Goal: Task Accomplishment & Management: Manage account settings

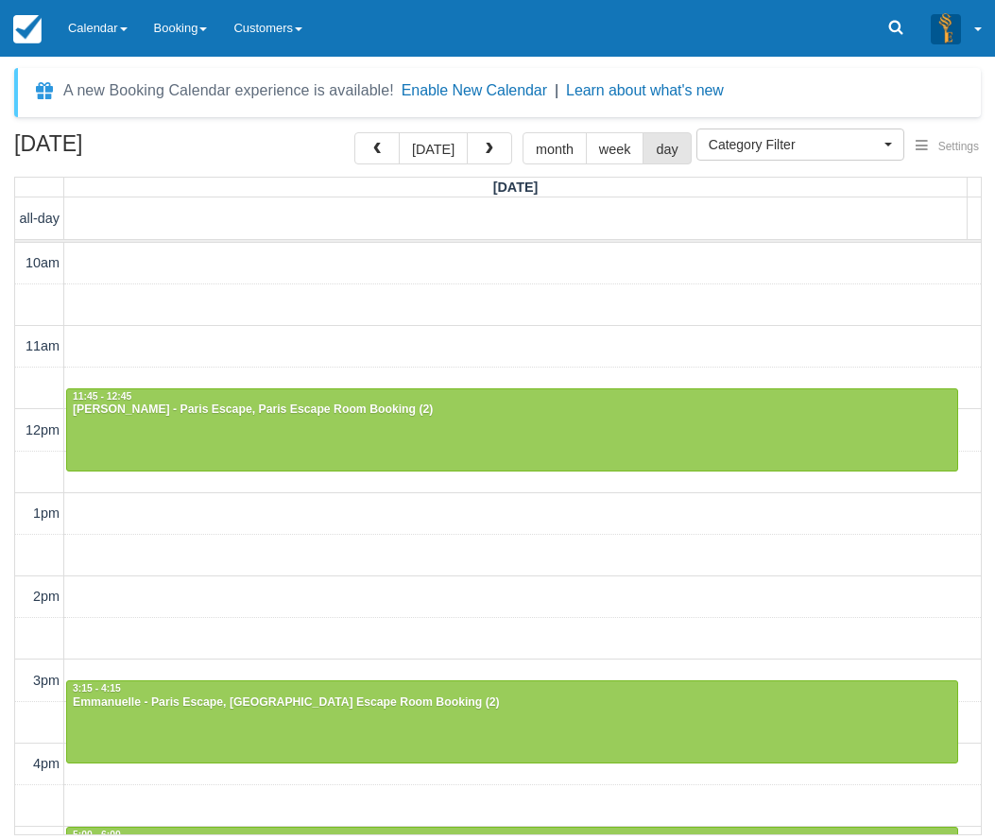
select select
click at [443, 154] on button "today" at bounding box center [433, 148] width 69 height 32
click at [105, 22] on link "Calendar" at bounding box center [98, 28] width 86 height 57
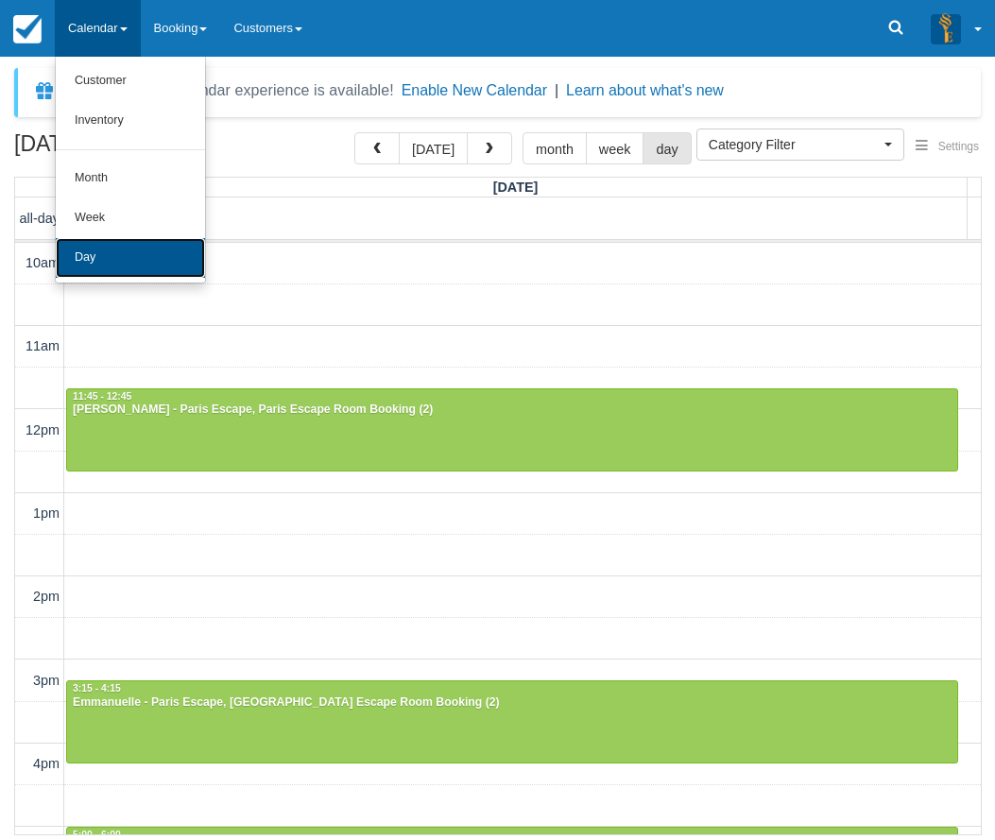
click at [94, 257] on link "Day" at bounding box center [130, 258] width 149 height 40
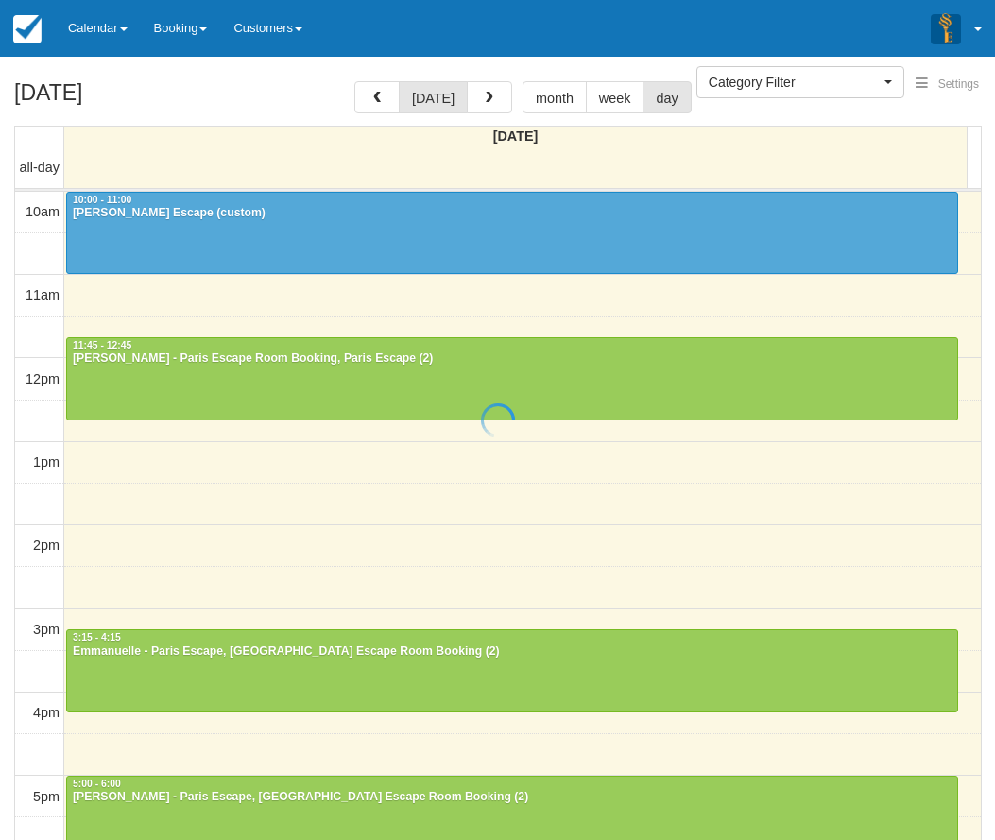
select select
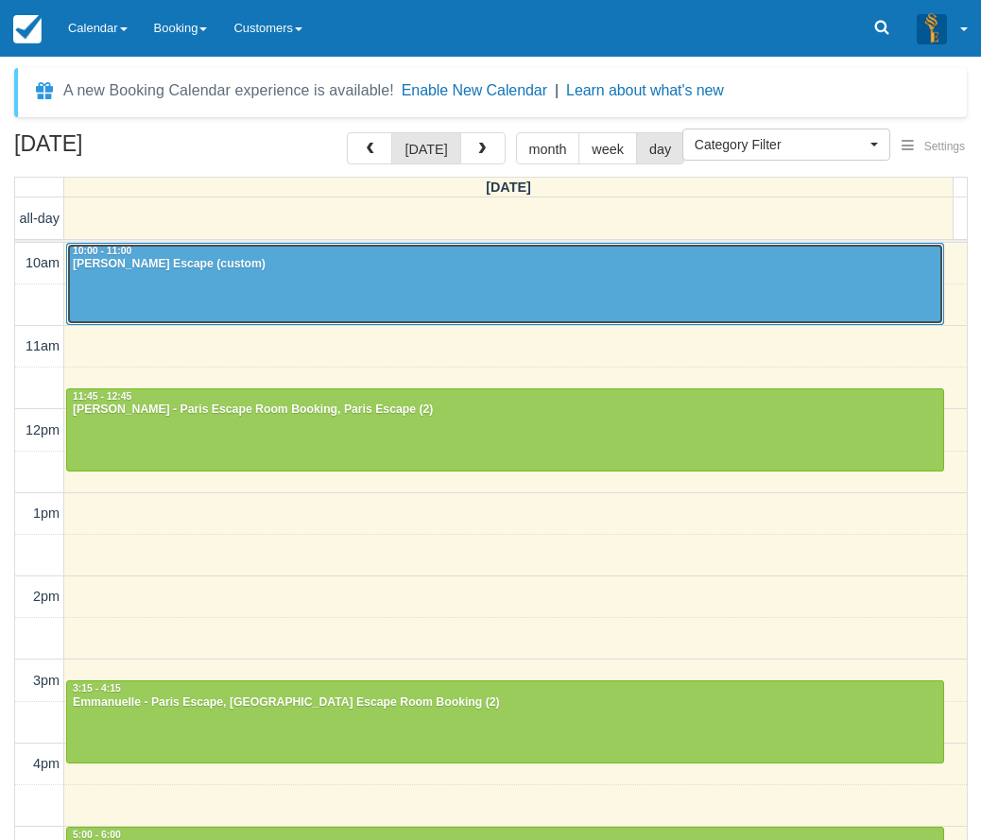
click at [532, 258] on div "Camilla - Paris Escape (custom)" at bounding box center [505, 264] width 866 height 15
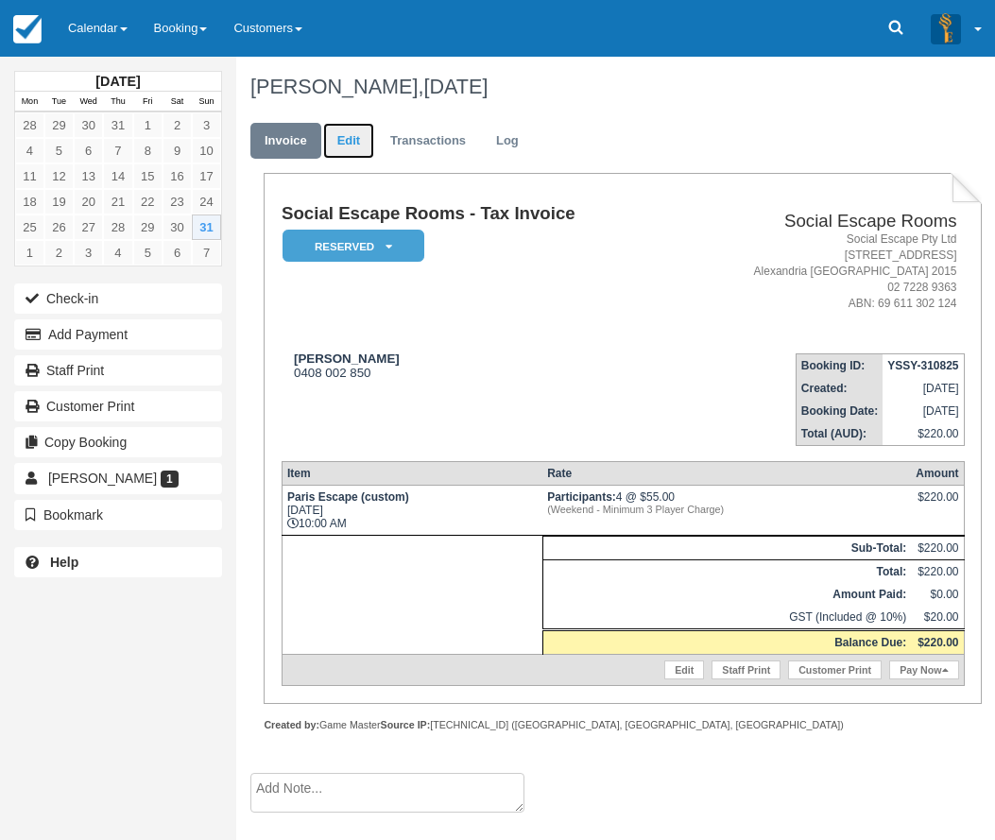
click at [357, 140] on link "Edit" at bounding box center [348, 141] width 51 height 37
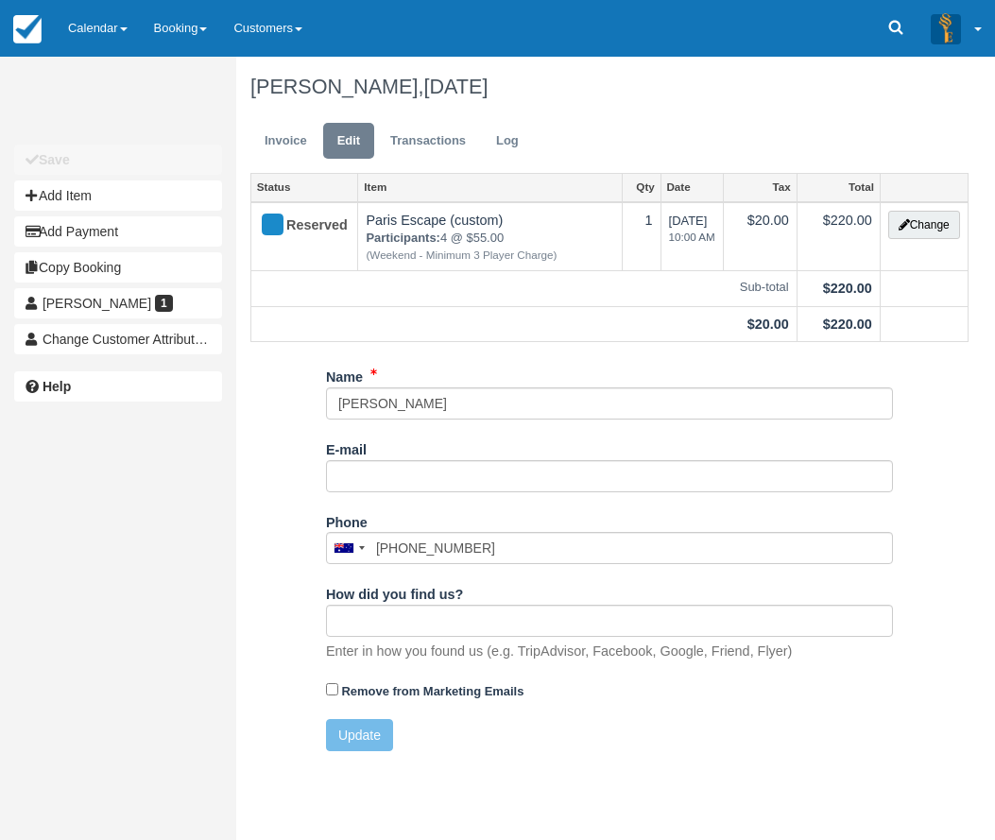
type input "0408 002 850"
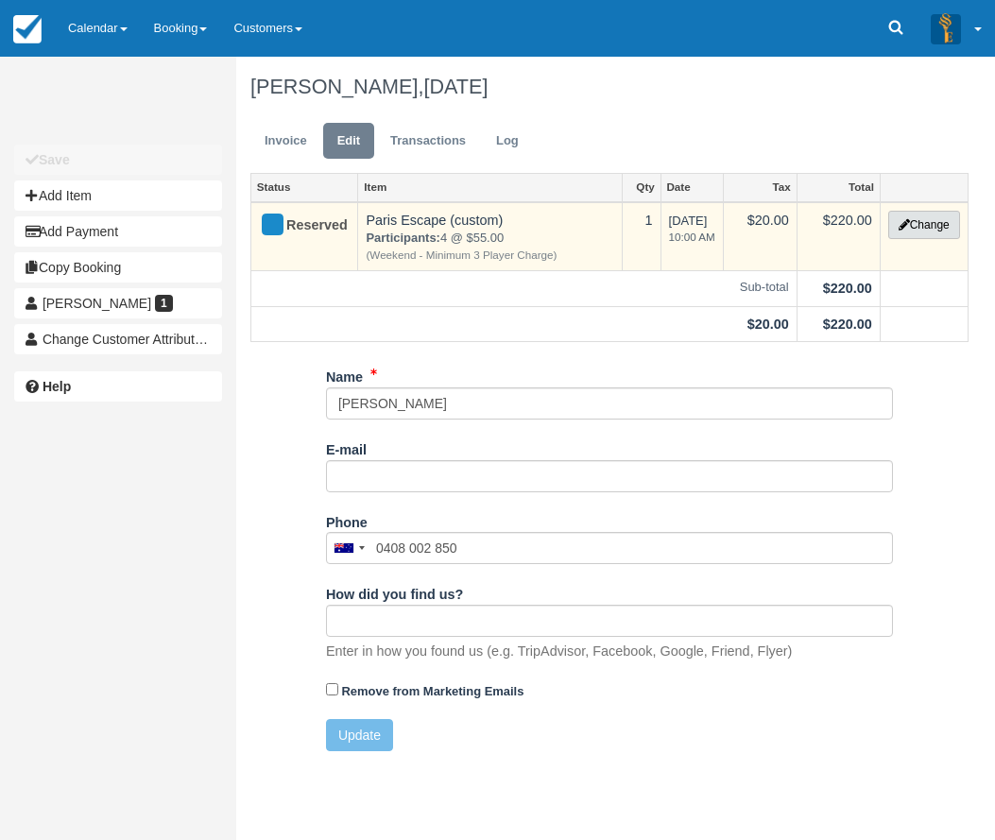
click at [932, 227] on button "Change" at bounding box center [924, 225] width 72 height 28
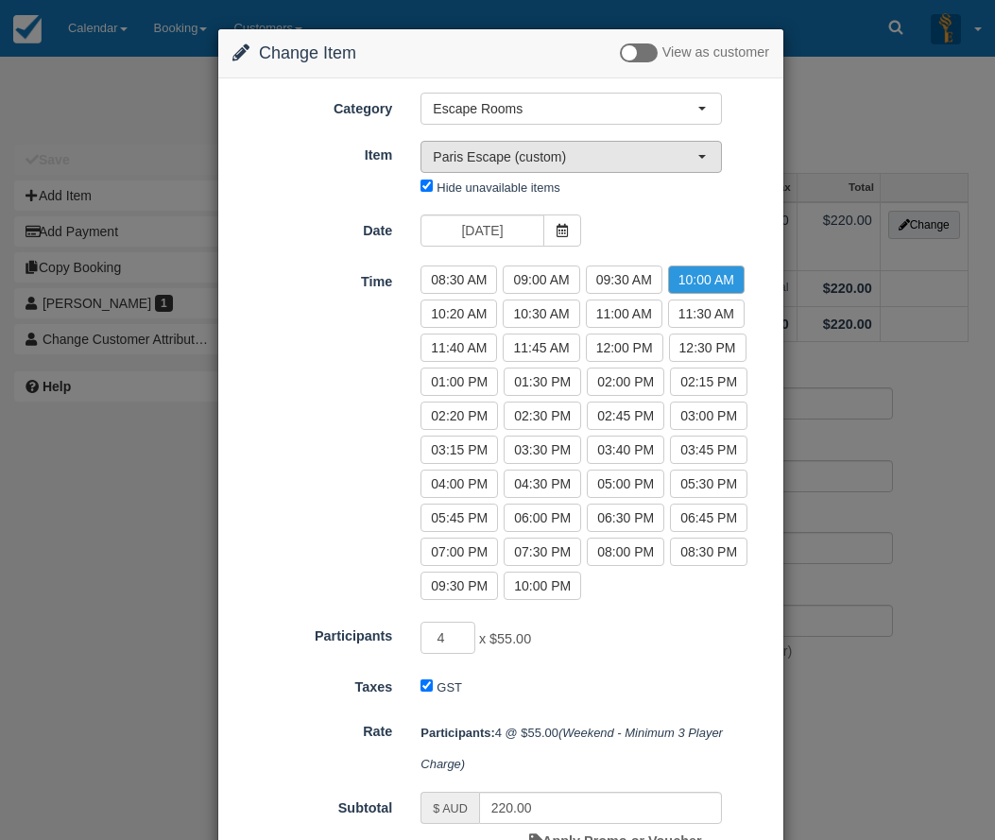
click at [710, 158] on button "Paris Escape (custom)" at bounding box center [570, 157] width 301 height 32
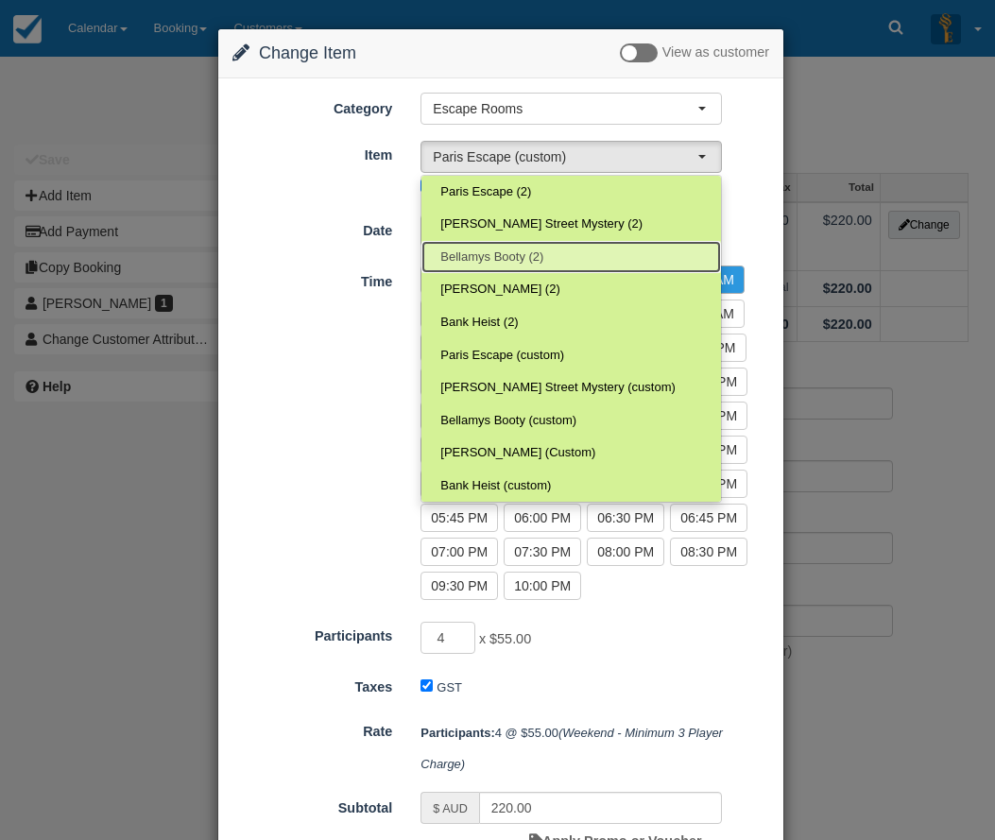
click at [483, 255] on span "Bellamys Booty (2)" at bounding box center [491, 258] width 103 height 18
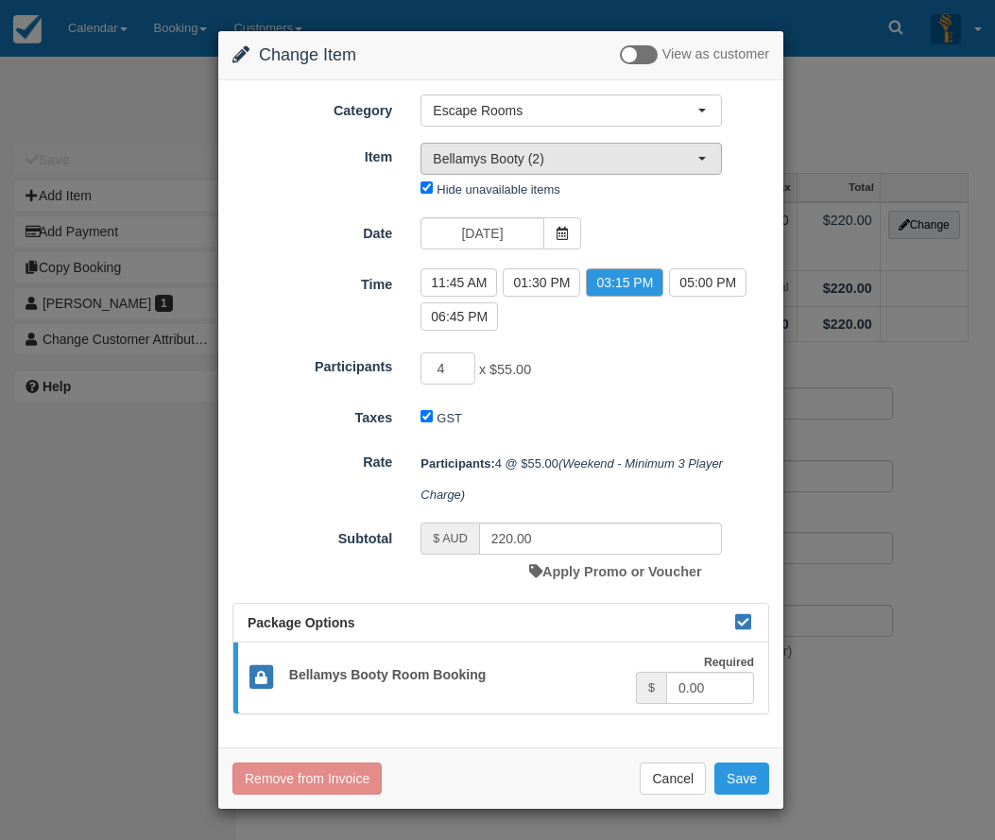
click at [660, 150] on span "Bellamys Booty (2)" at bounding box center [565, 158] width 265 height 19
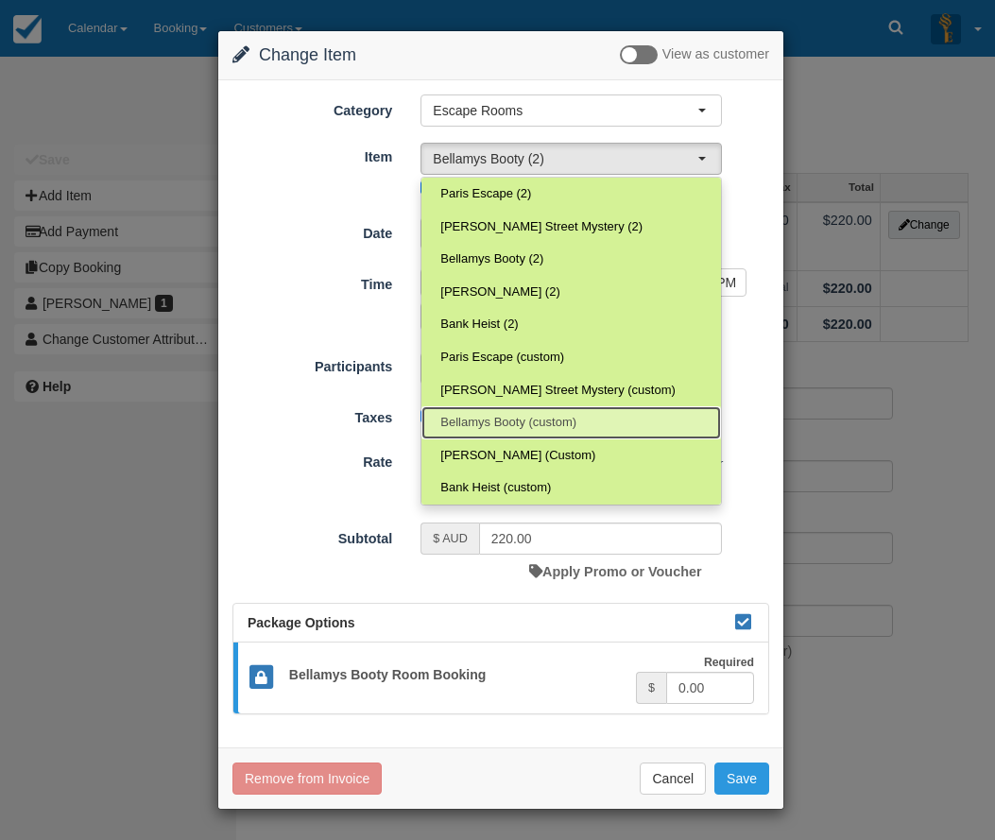
click at [526, 419] on span "Bellamys Booty (custom)" at bounding box center [508, 423] width 136 height 18
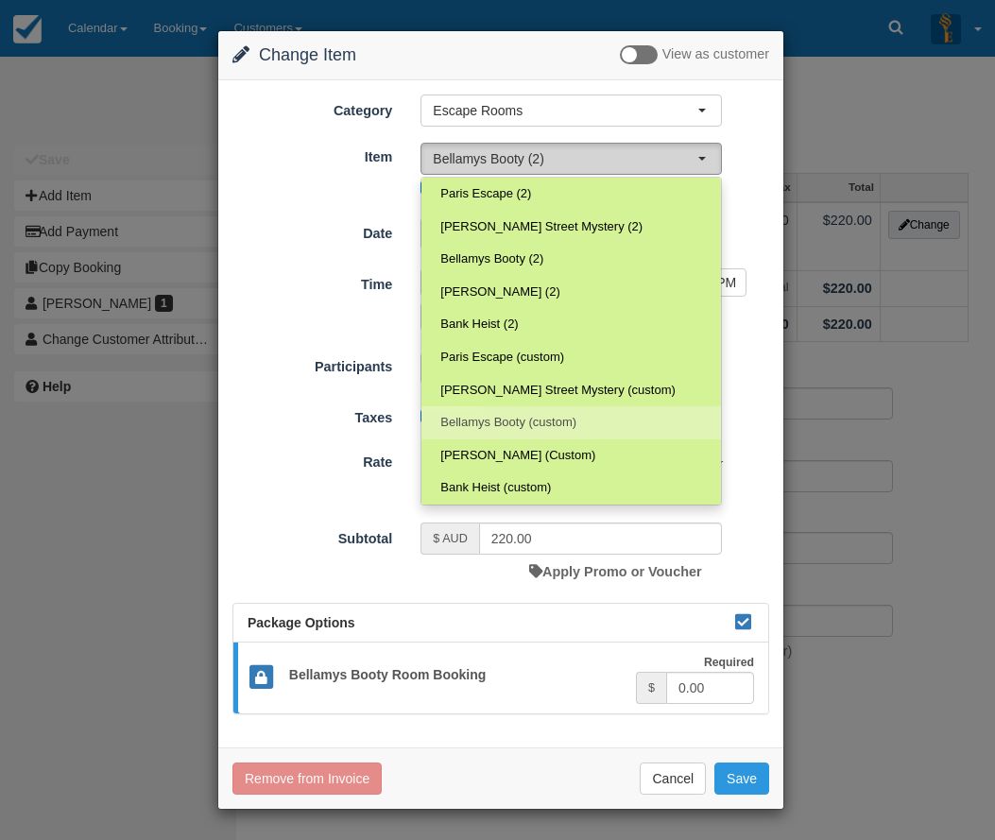
select select "71"
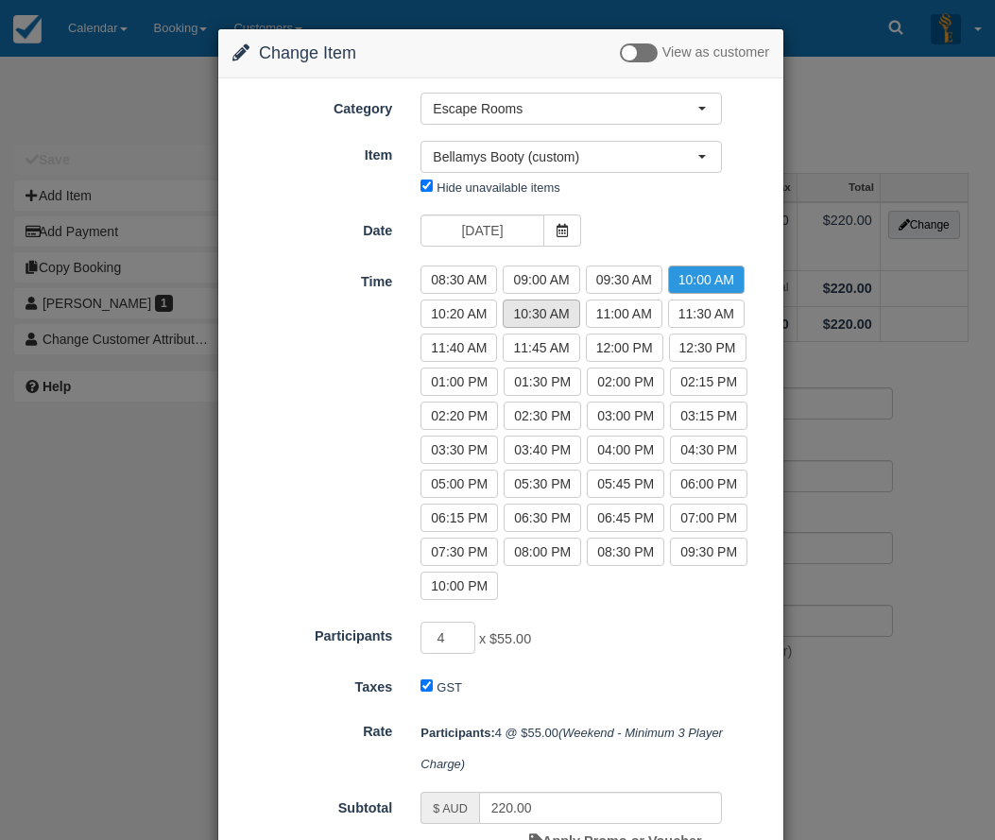
click at [525, 307] on label "10:30 AM" at bounding box center [541, 314] width 77 height 28
radio input "true"
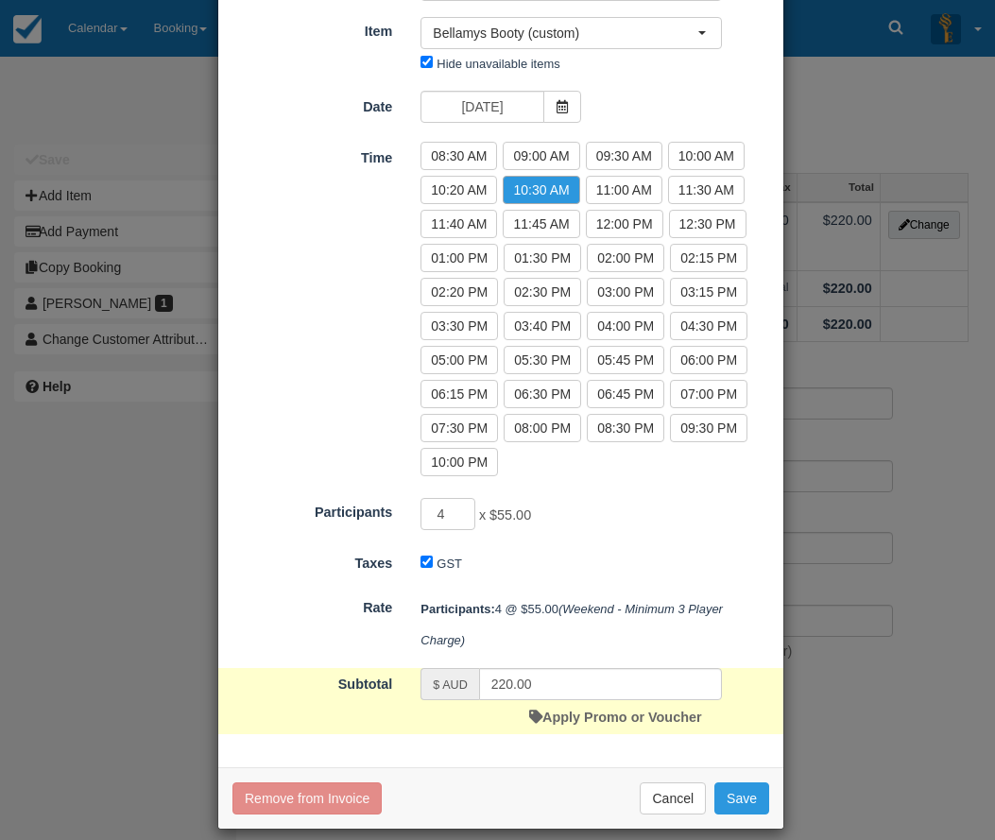
scroll to position [142, 0]
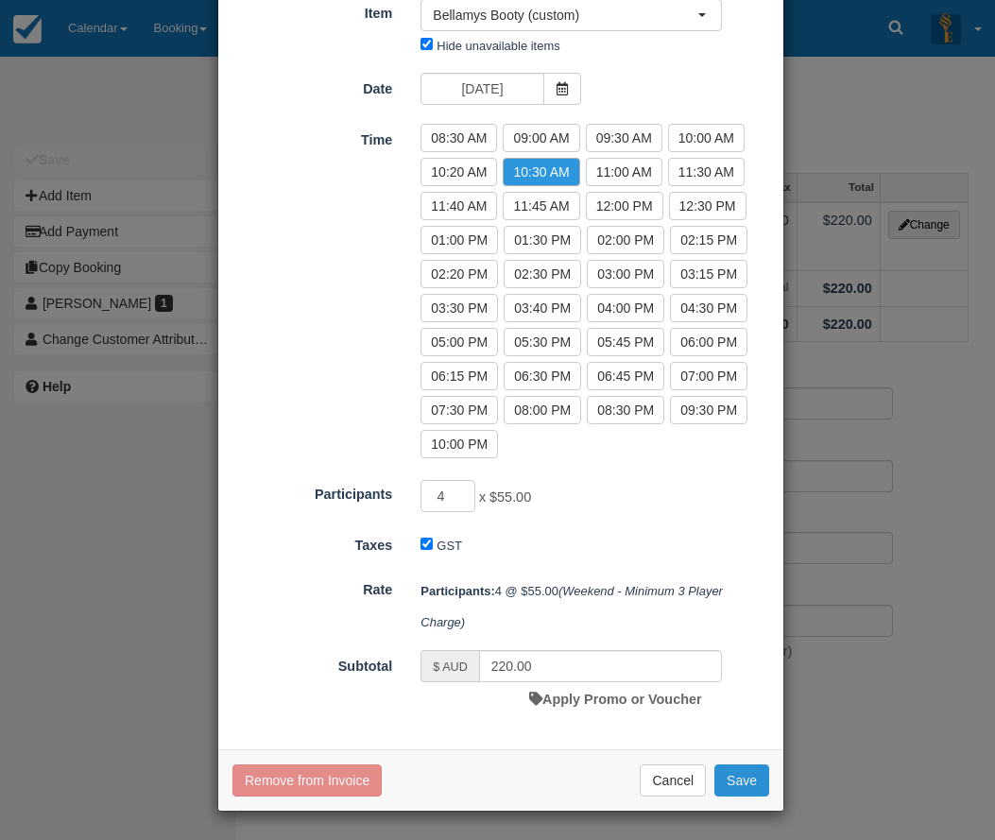
click at [729, 782] on button "Save" at bounding box center [741, 780] width 55 height 32
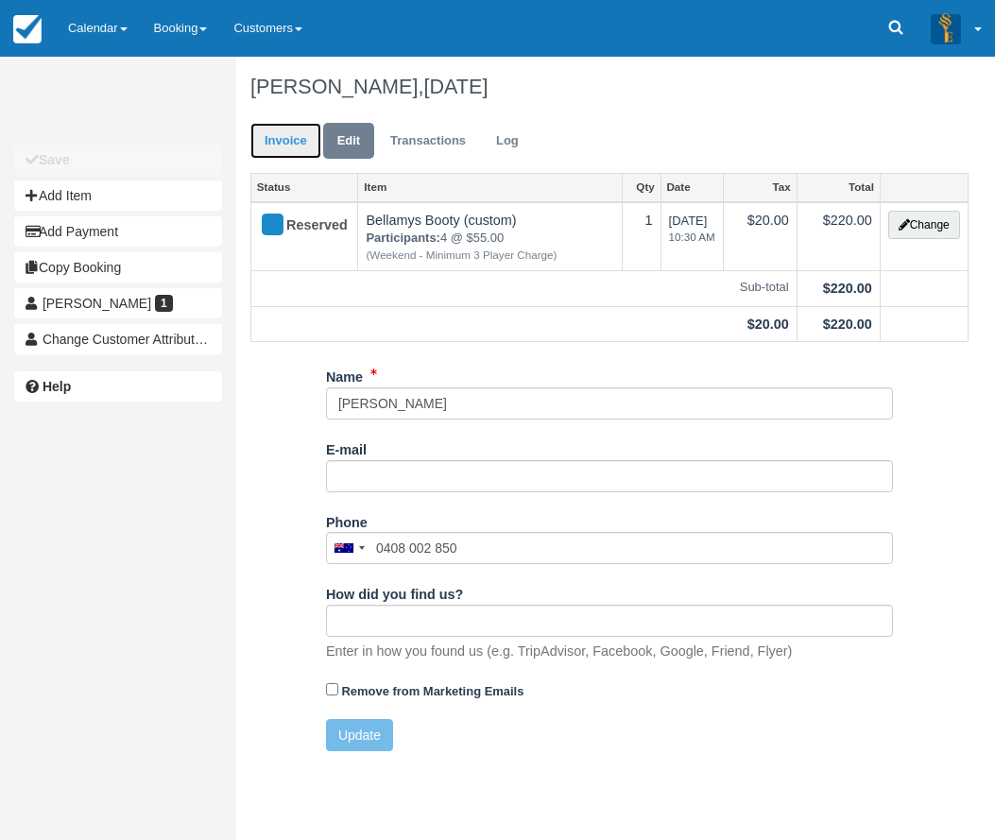
click at [286, 141] on link "Invoice" at bounding box center [285, 141] width 71 height 37
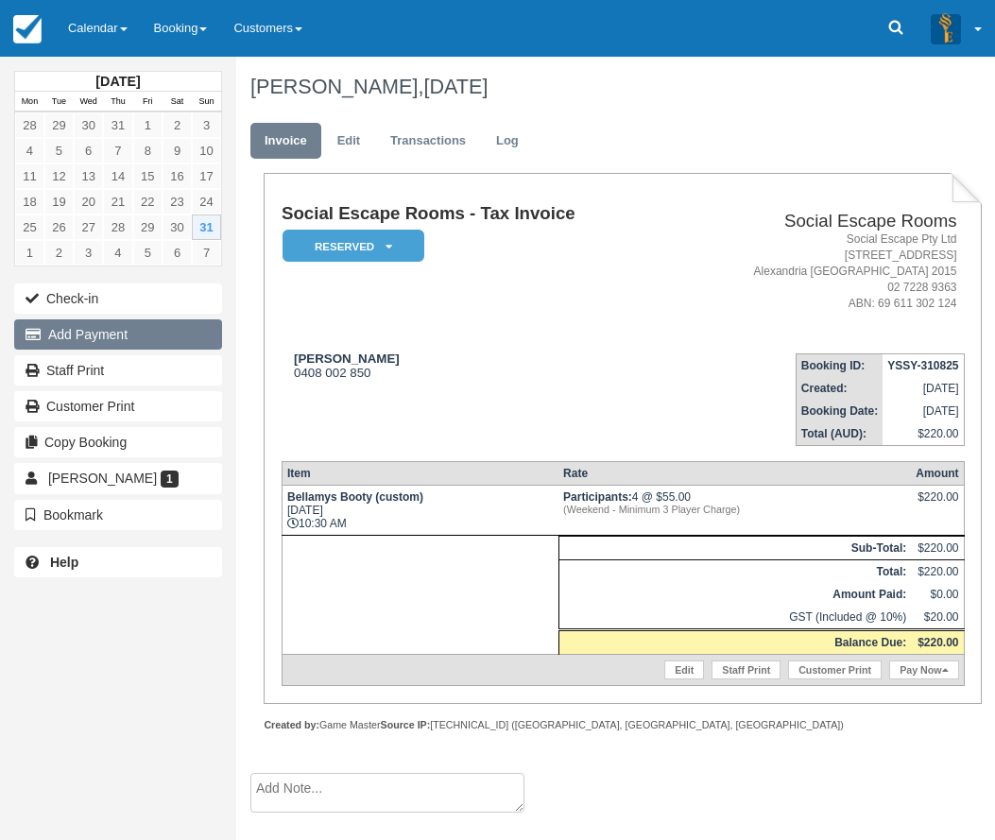
click at [98, 334] on button "Add Payment" at bounding box center [118, 334] width 208 height 30
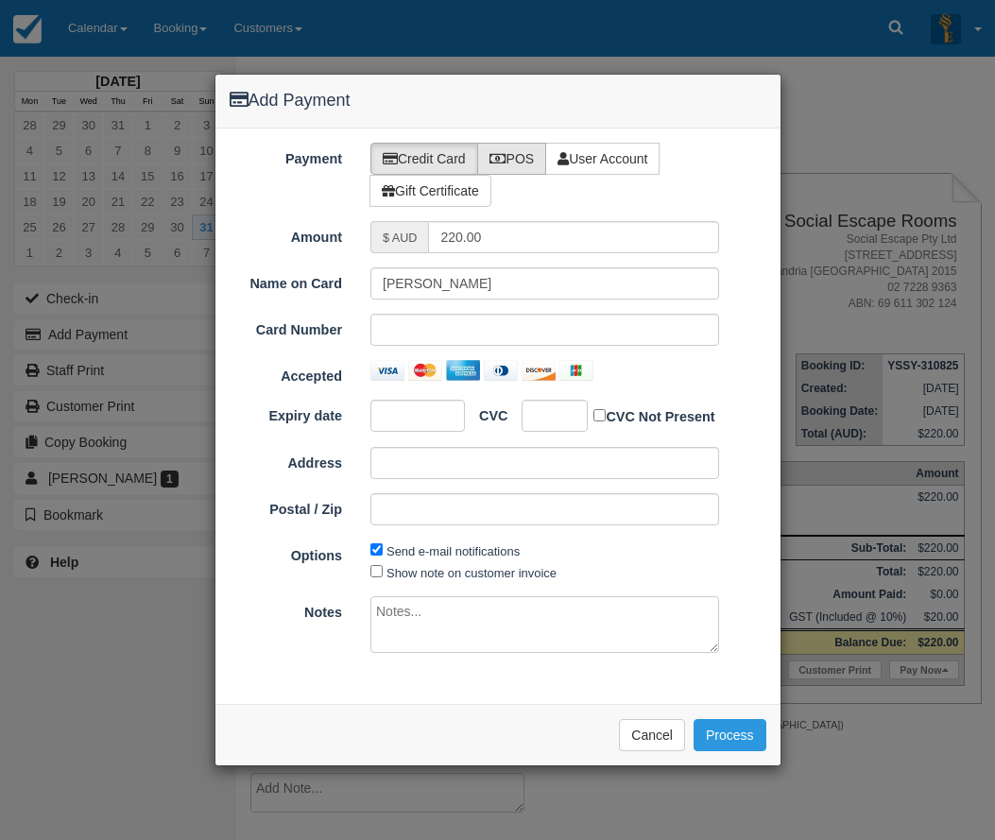
click at [513, 153] on label "POS" at bounding box center [512, 159] width 70 height 32
radio input "true"
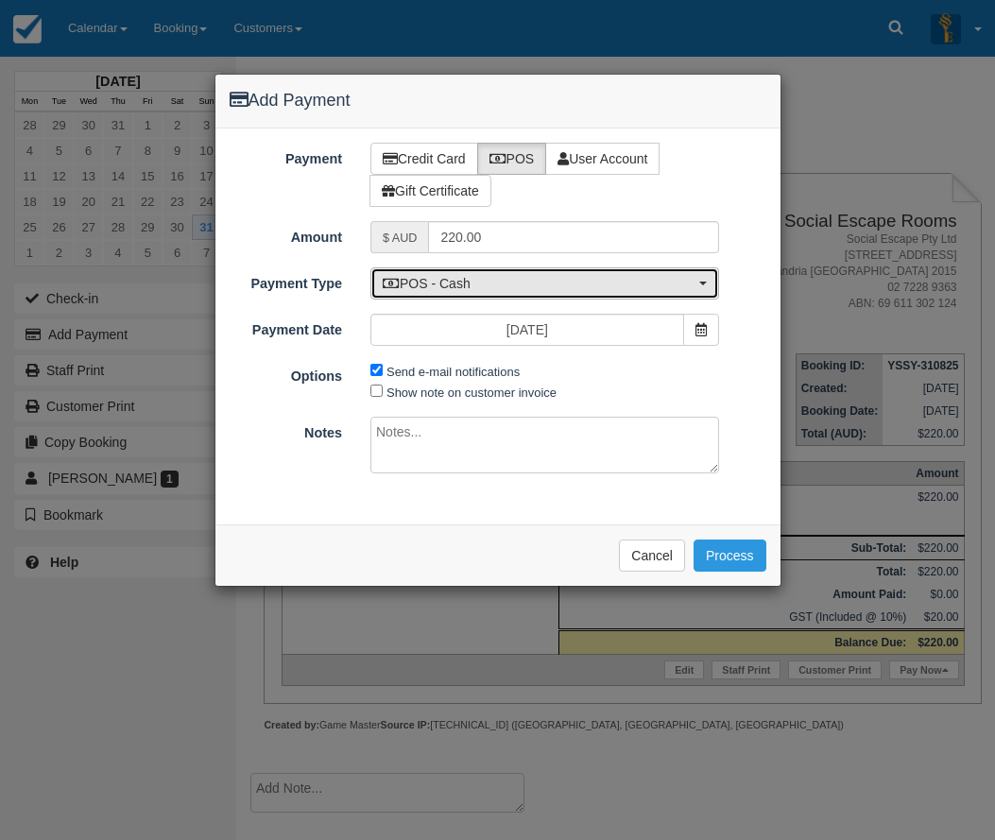
click at [487, 272] on button "POS - Cash" at bounding box center [544, 283] width 349 height 32
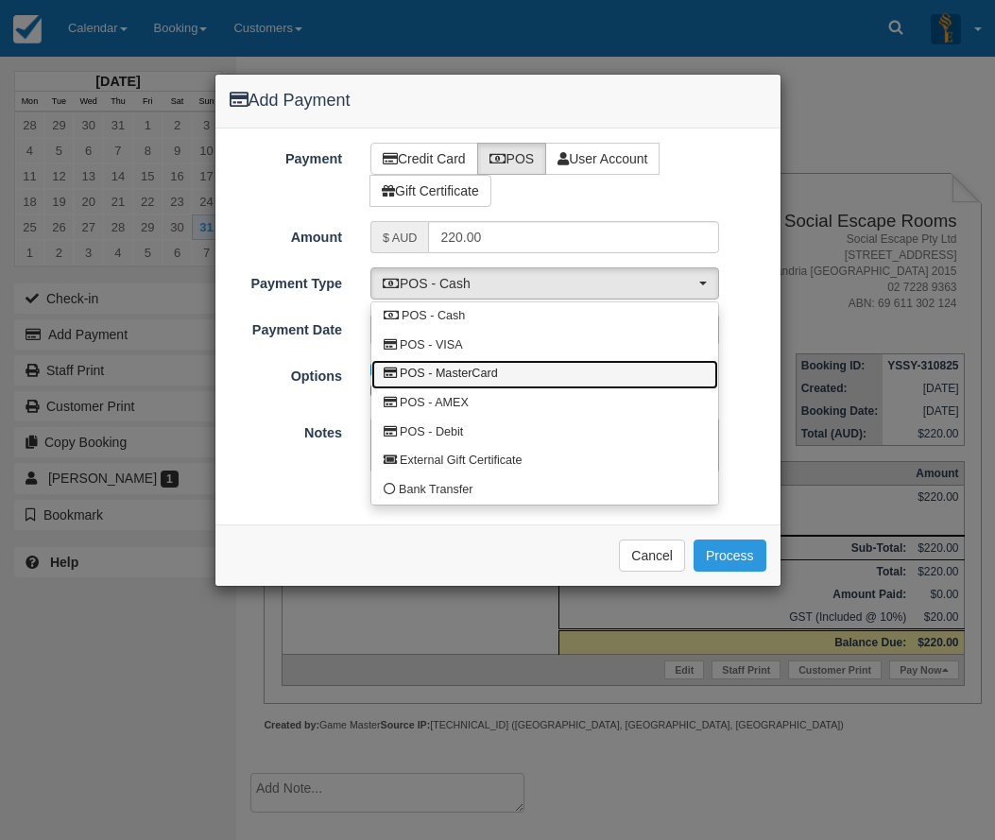
click at [473, 368] on span "POS - MasterCard" at bounding box center [449, 374] width 98 height 17
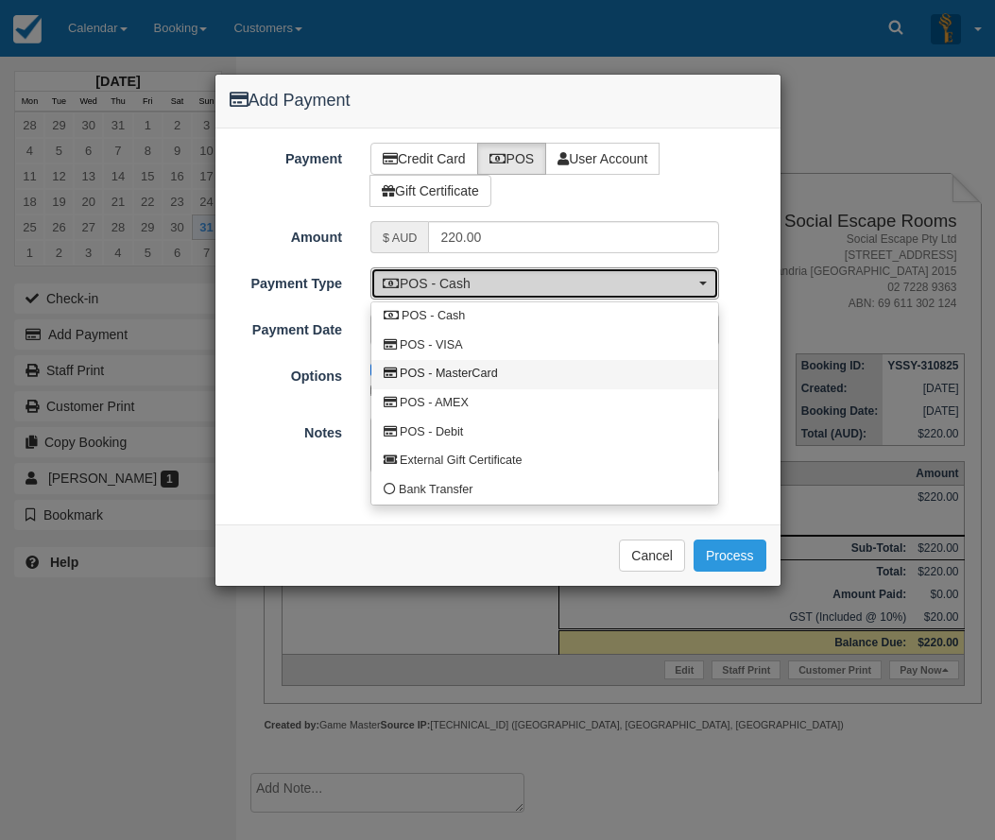
select select "MC"
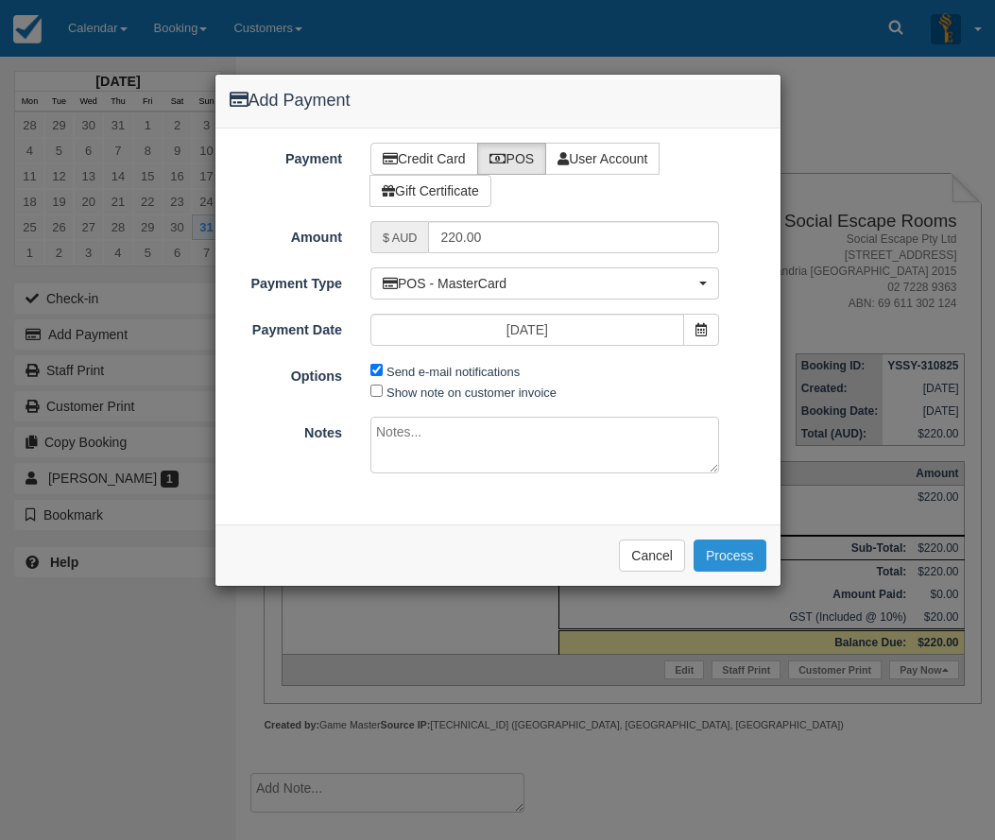
click at [736, 553] on button "Process" at bounding box center [730, 556] width 73 height 32
